Goal: Register for event/course

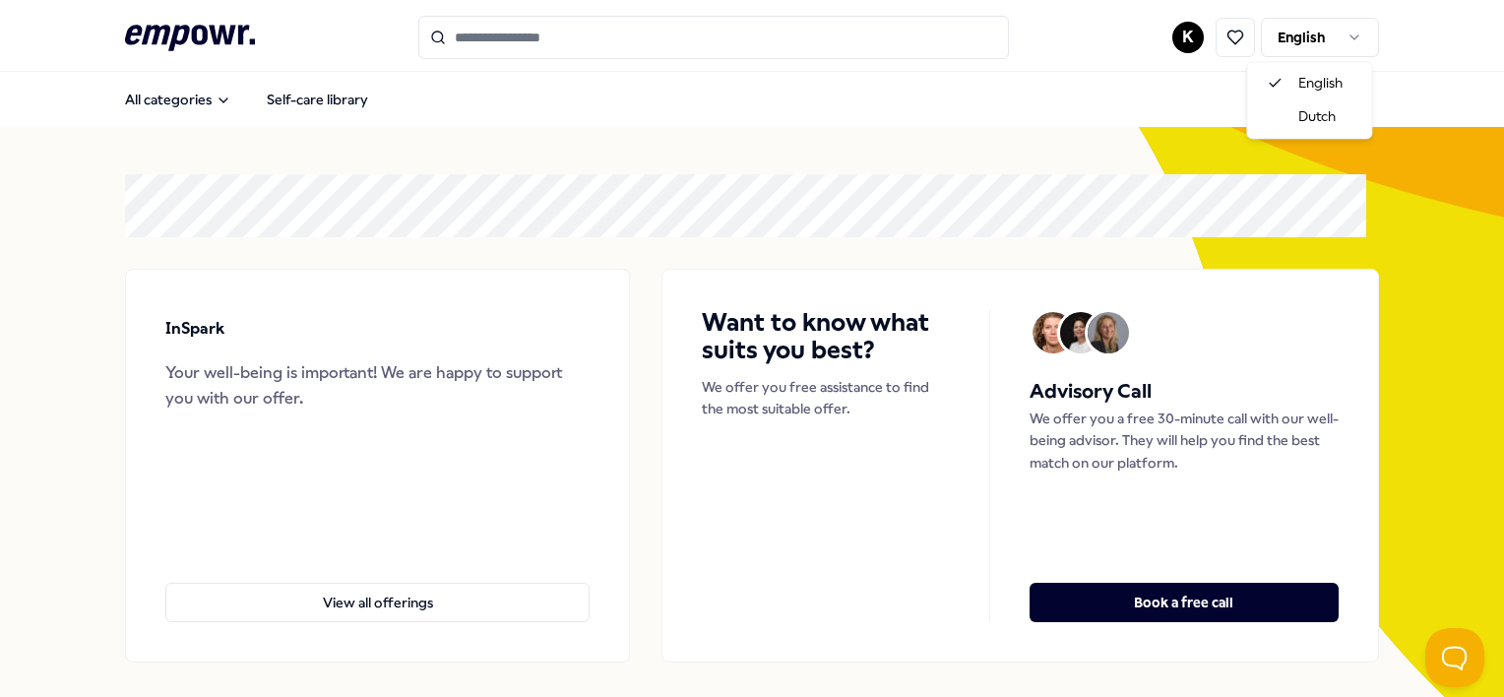
click at [1320, 24] on html ".empowr-logo_svg__cls-1{fill:#03032f} K English All categories Self-care librar…" at bounding box center [752, 348] width 1504 height 697
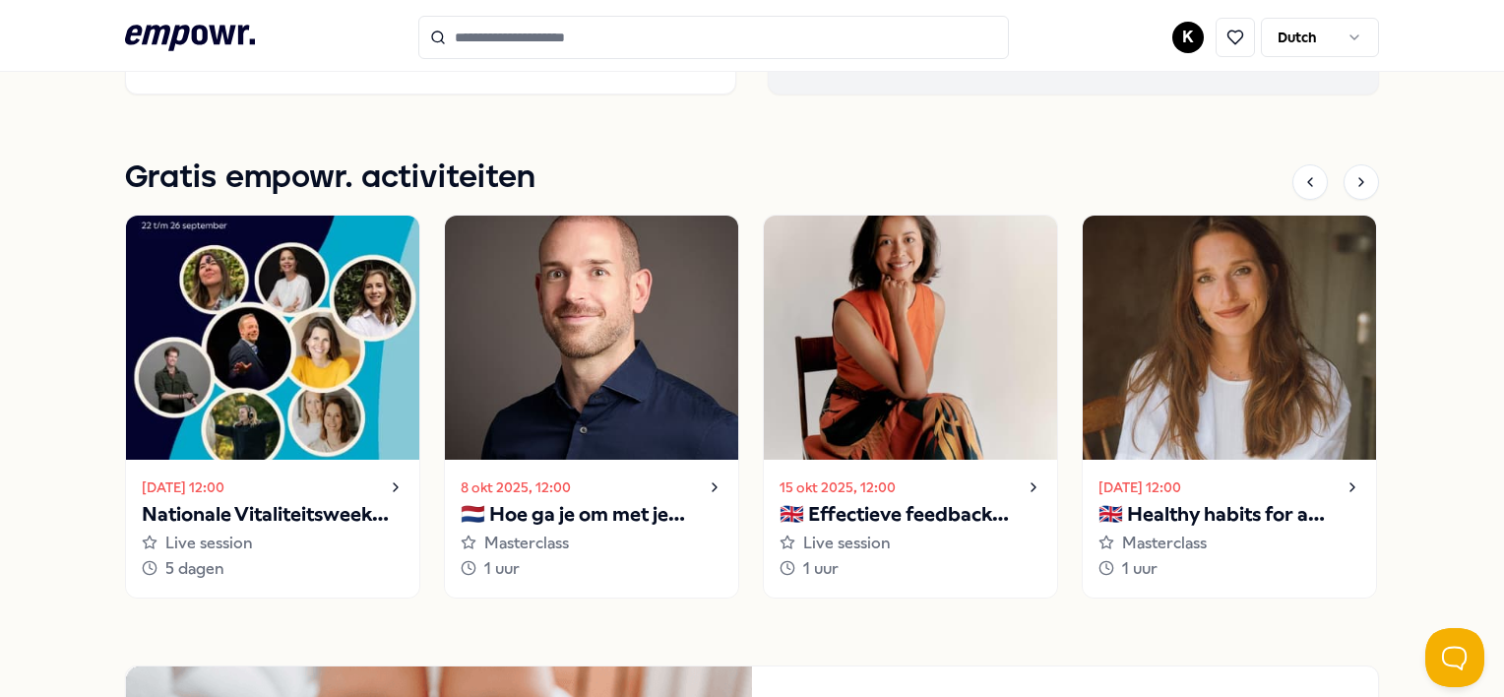
scroll to position [1772, 0]
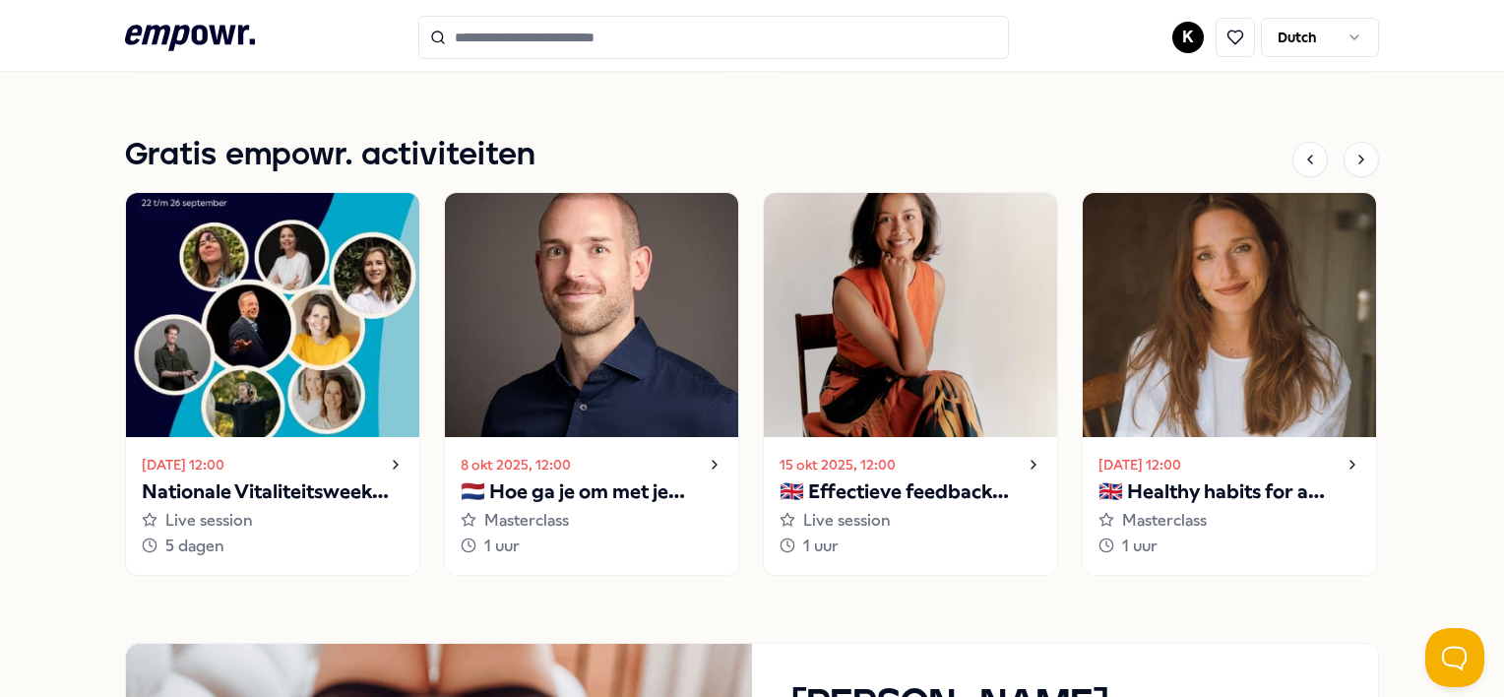
click at [316, 464] on div "22 sep 2025, 12:00" at bounding box center [273, 465] width 262 height 24
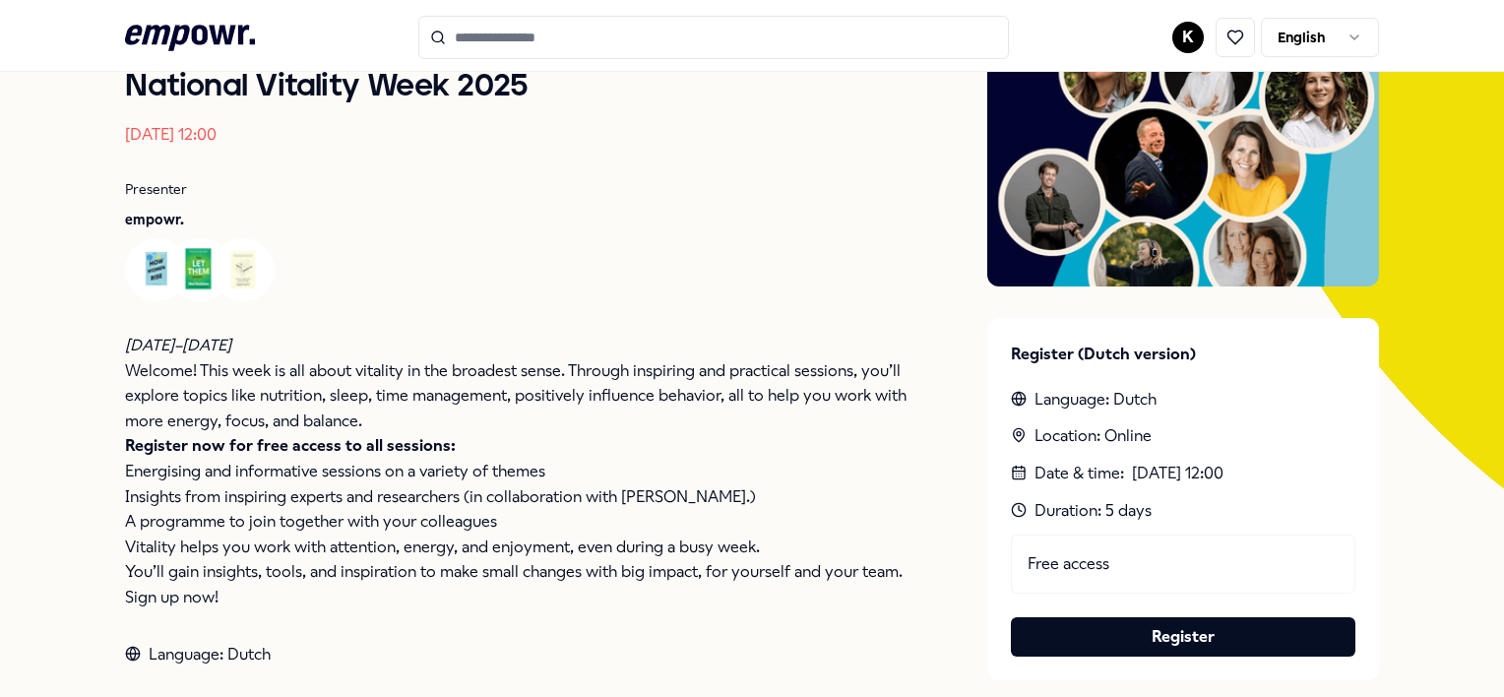
scroll to position [295, 0]
